Goal: Check status: Check status

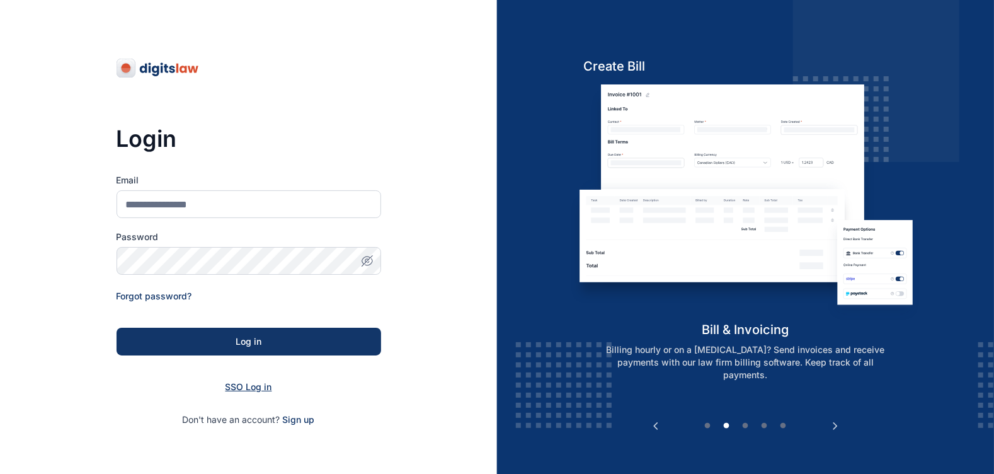
click at [265, 385] on span "SSO Log in" at bounding box center [249, 386] width 47 height 11
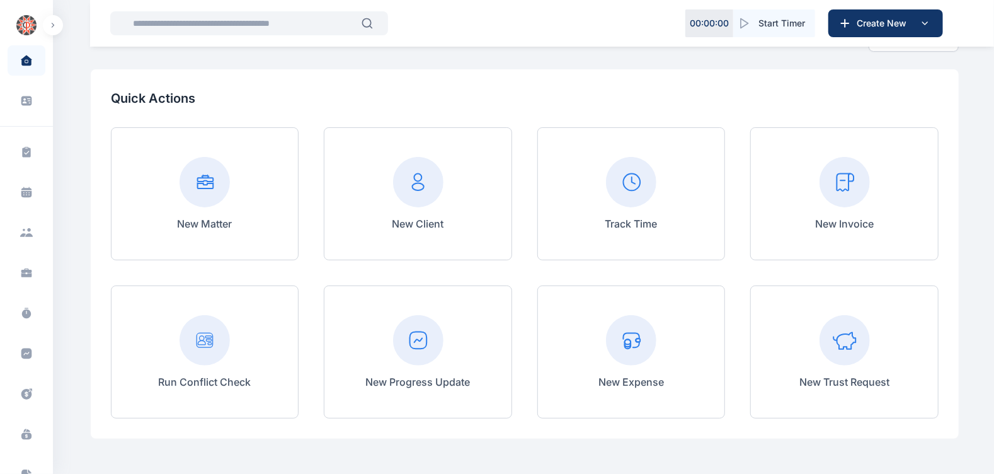
scroll to position [54, 0]
click at [189, 20] on input "text" at bounding box center [243, 23] width 236 height 25
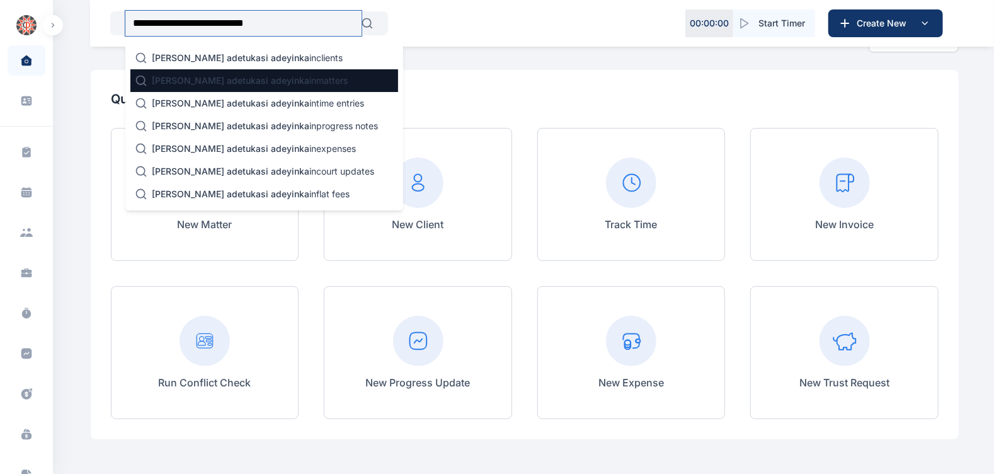
type input "**********"
click at [192, 77] on span "[PERSON_NAME] adetukasi adeyinka" at bounding box center [230, 80] width 157 height 11
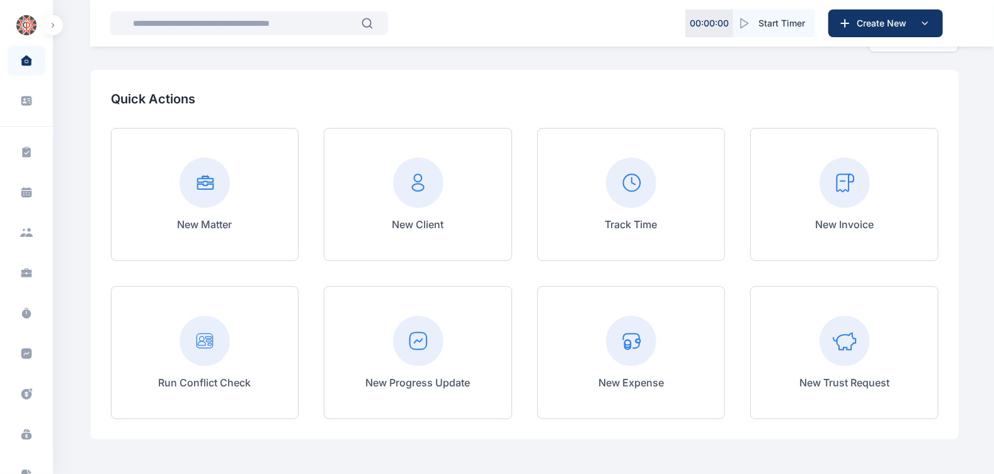
click at [192, 77] on div "Quick Actions New Matter New Client Track Time New Invoice Run Conflict Check N…" at bounding box center [525, 254] width 868 height 369
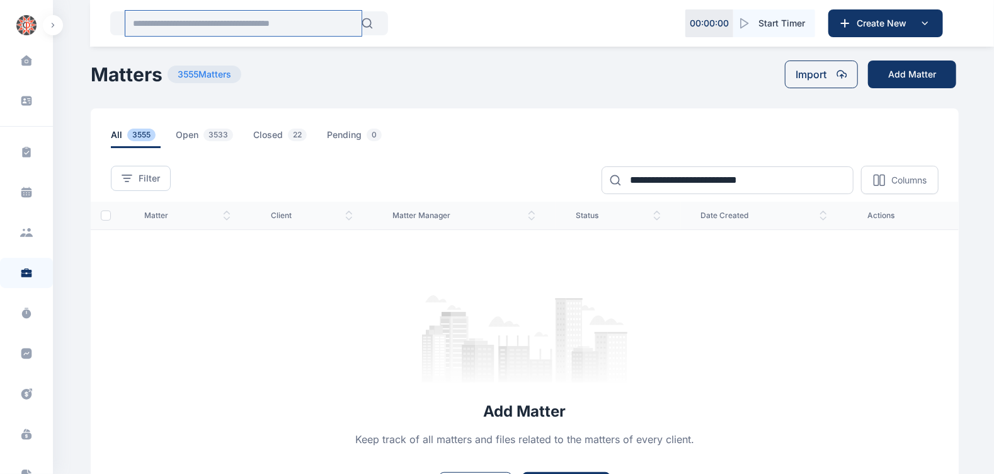
click at [255, 20] on input "text" at bounding box center [243, 23] width 236 height 25
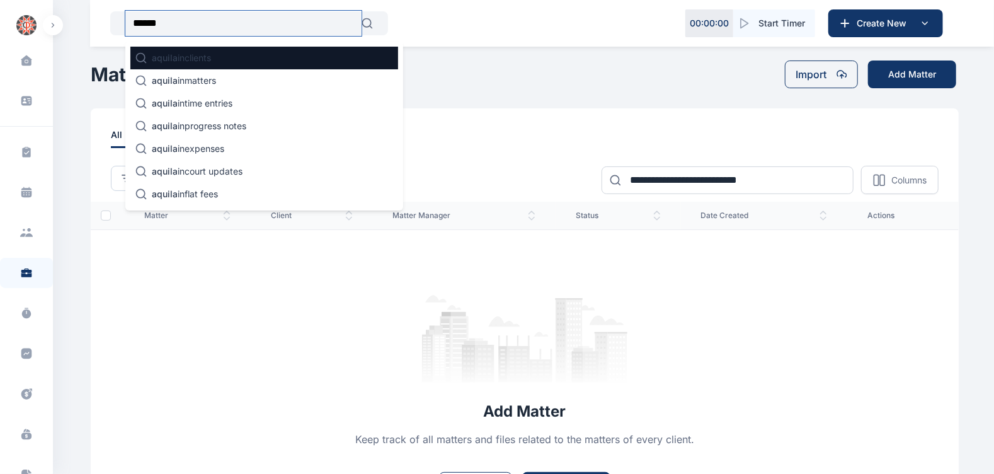
type input "******"
click at [262, 64] on div "aquila in clients" at bounding box center [264, 58] width 268 height 23
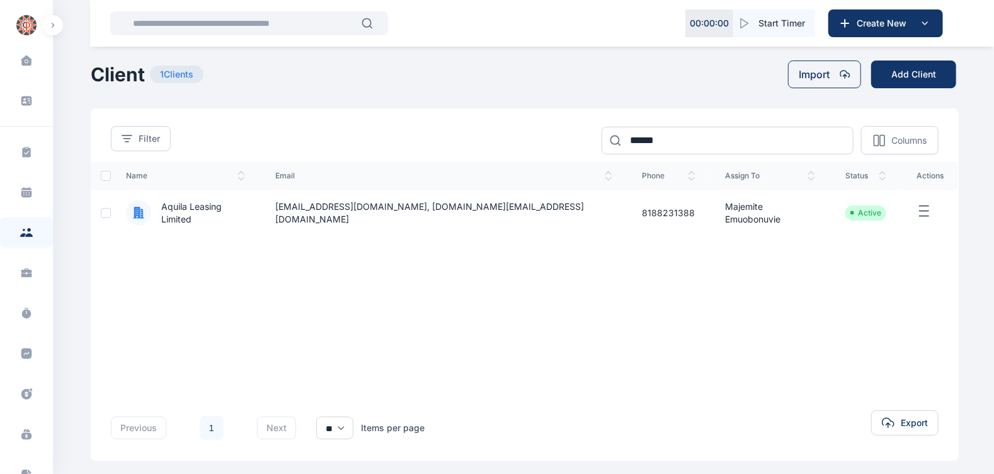
click at [238, 210] on span "Aquila Leasing Limited" at bounding box center [198, 212] width 94 height 25
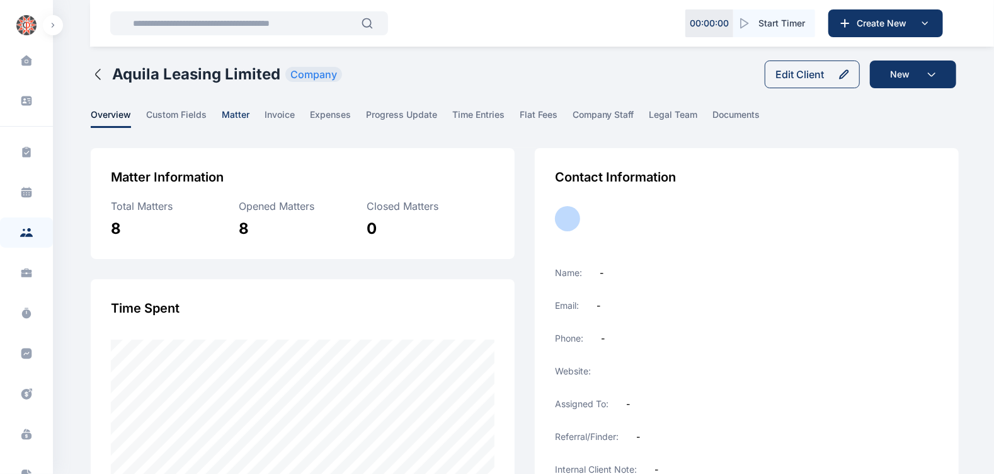
click at [231, 117] on span "matter" at bounding box center [236, 118] width 28 height 20
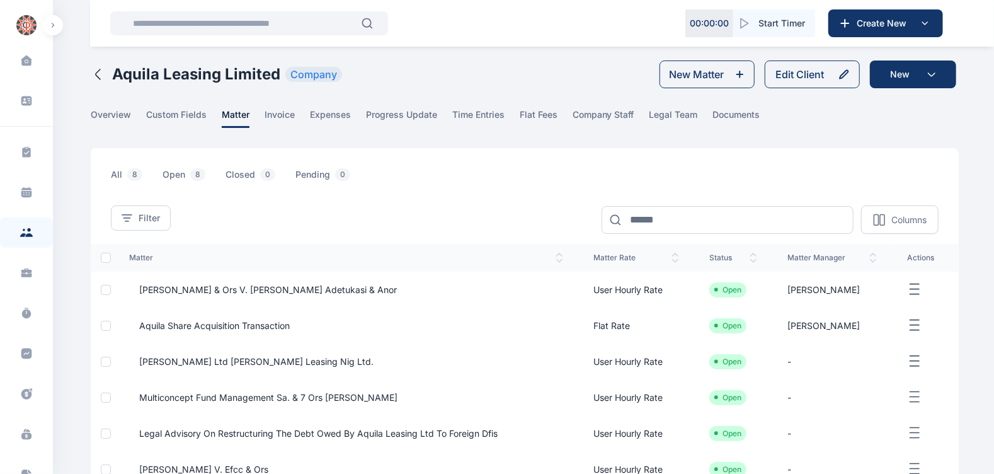
click at [237, 290] on span "[PERSON_NAME] & ors v. [PERSON_NAME] Adetukasi & Anor" at bounding box center [263, 289] width 268 height 13
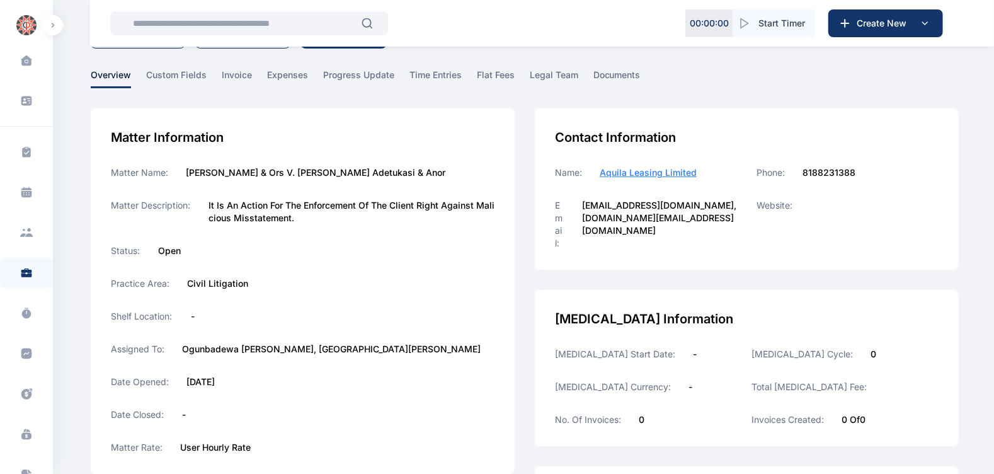
scroll to position [62, 0]
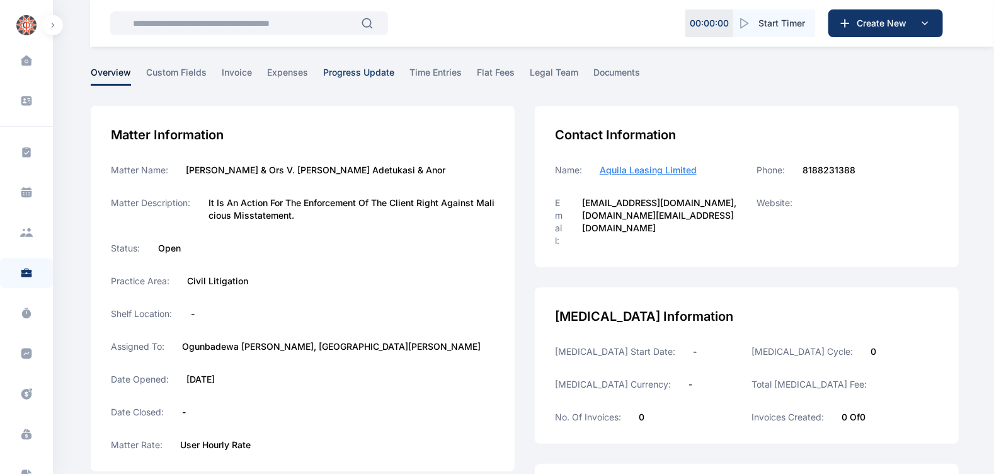
drag, startPoint x: 318, startPoint y: 295, endPoint x: 355, endPoint y: 68, distance: 229.7
click at [355, 68] on span "progress update" at bounding box center [358, 76] width 71 height 20
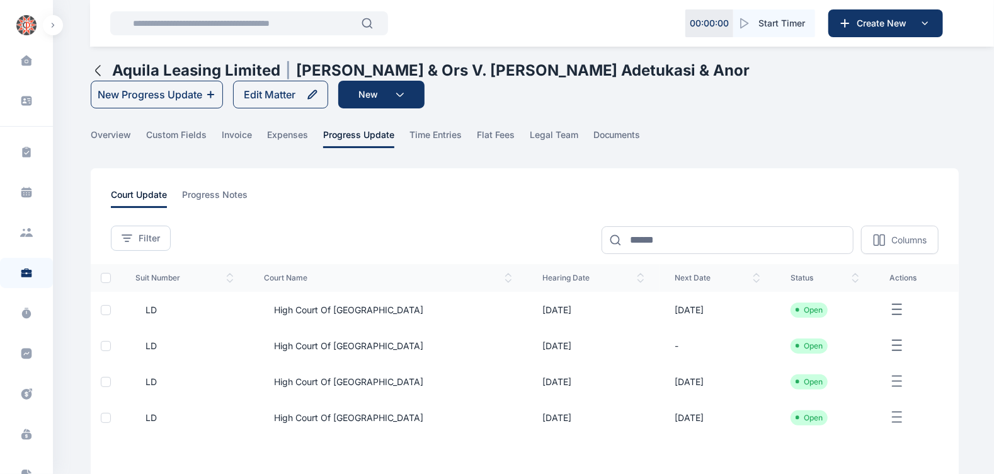
click at [354, 311] on span "High Court of [GEOGRAPHIC_DATA]" at bounding box center [343, 310] width 159 height 13
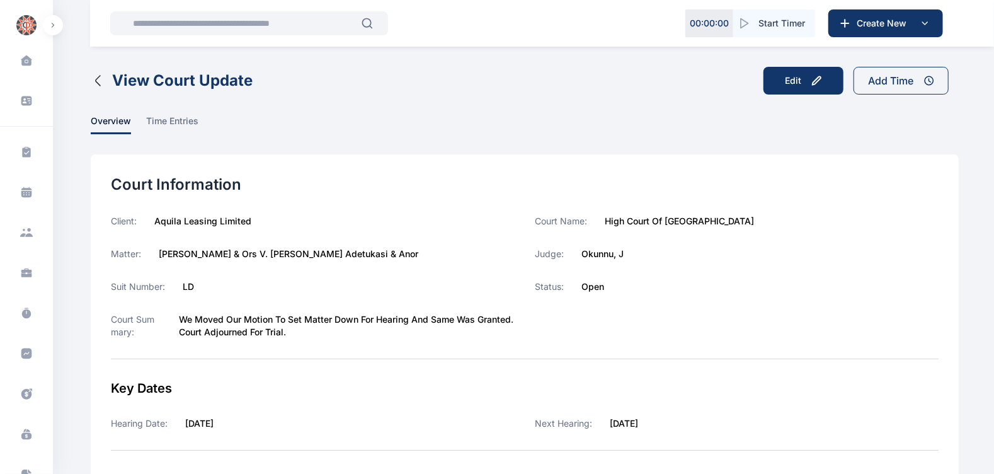
click at [99, 79] on icon "button" at bounding box center [98, 80] width 15 height 15
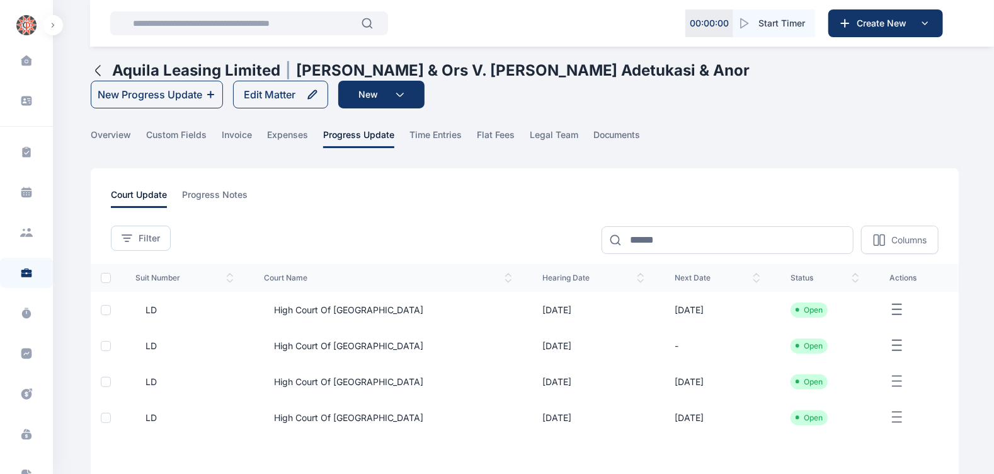
click at [101, 67] on icon "button" at bounding box center [98, 70] width 15 height 15
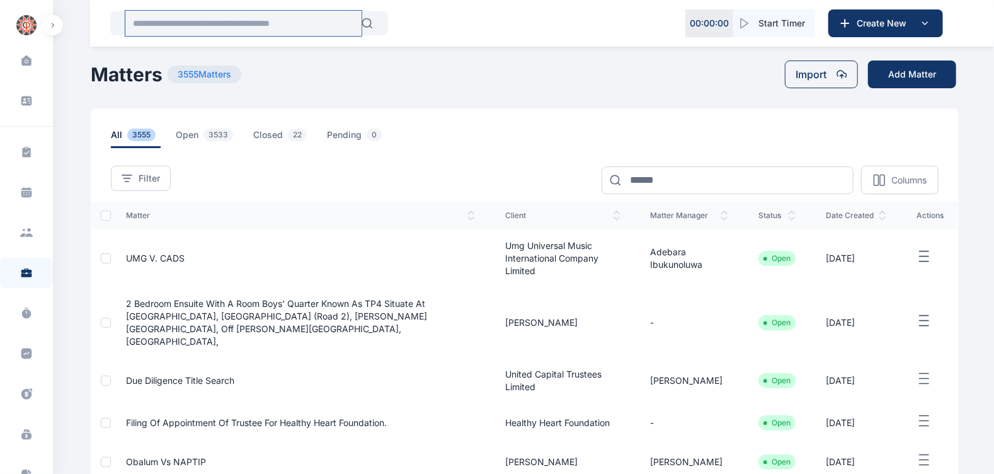
click at [283, 19] on input "text" at bounding box center [243, 23] width 236 height 25
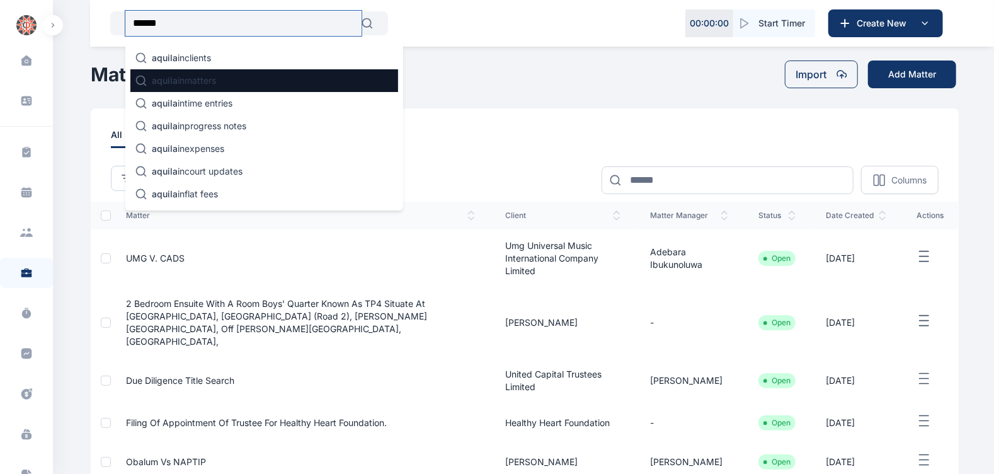
type input "******"
click at [237, 74] on div "aquila in matters" at bounding box center [264, 80] width 268 height 23
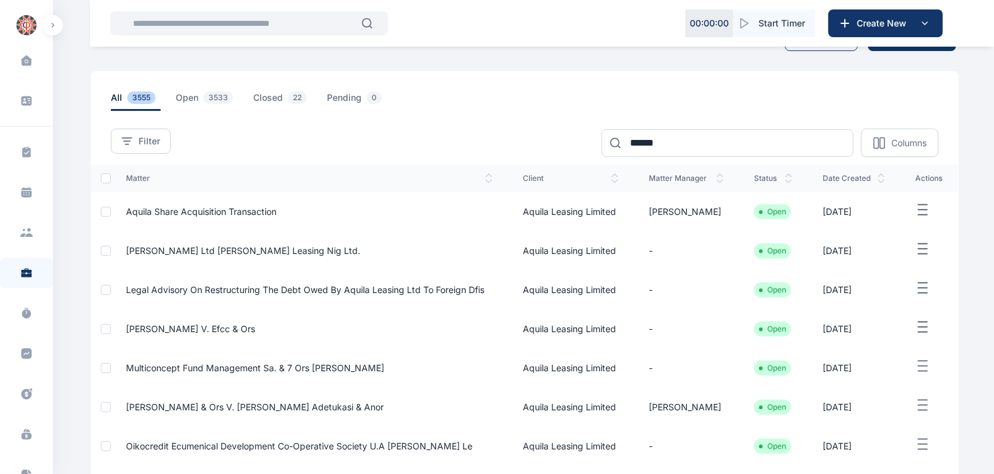
scroll to position [37, 0]
click at [362, 408] on span "[PERSON_NAME] & ors v. [PERSON_NAME] Adetukasi & Anor" at bounding box center [255, 406] width 258 height 11
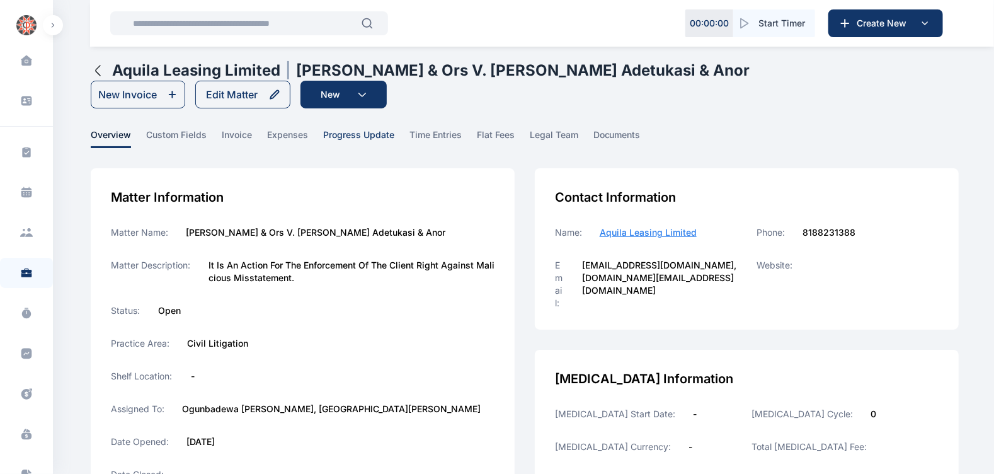
click at [362, 135] on span "progress update" at bounding box center [358, 139] width 71 height 20
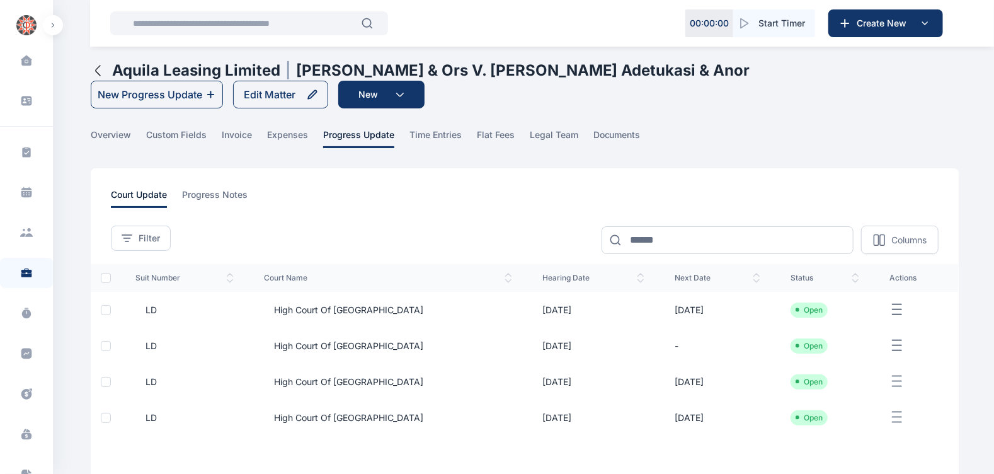
click at [308, 312] on span "High Court of [GEOGRAPHIC_DATA]" at bounding box center [343, 310] width 159 height 13
